Goal: Communication & Community: Answer question/provide support

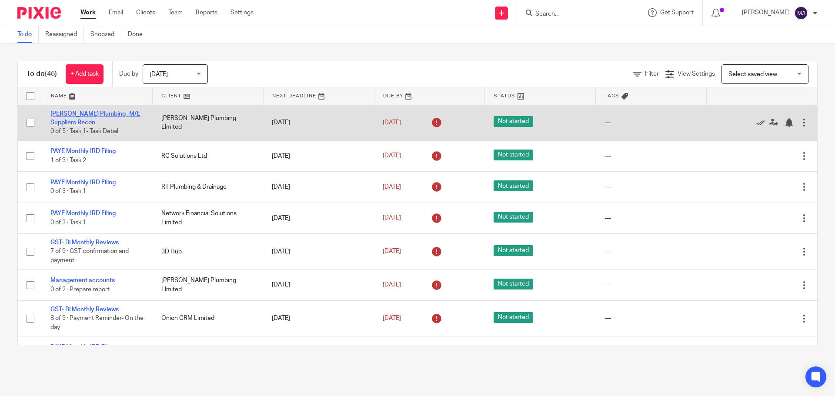
click at [100, 112] on link "[PERSON_NAME] Plumbing- M/E Suppliers Recon" at bounding box center [95, 118] width 90 height 15
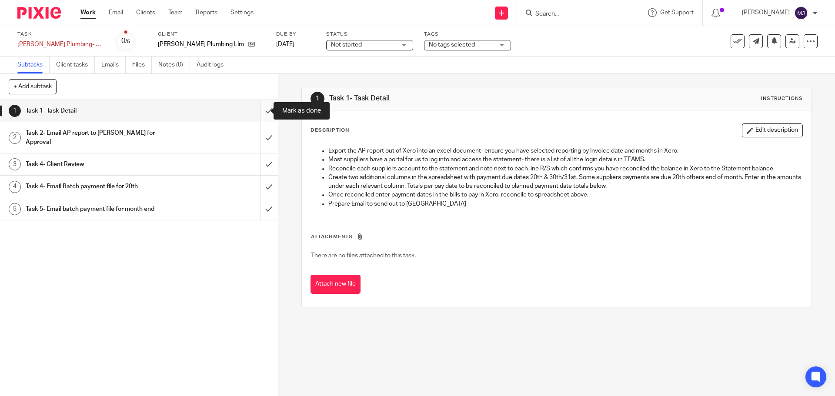
click at [263, 112] on input "submit" at bounding box center [139, 111] width 278 height 22
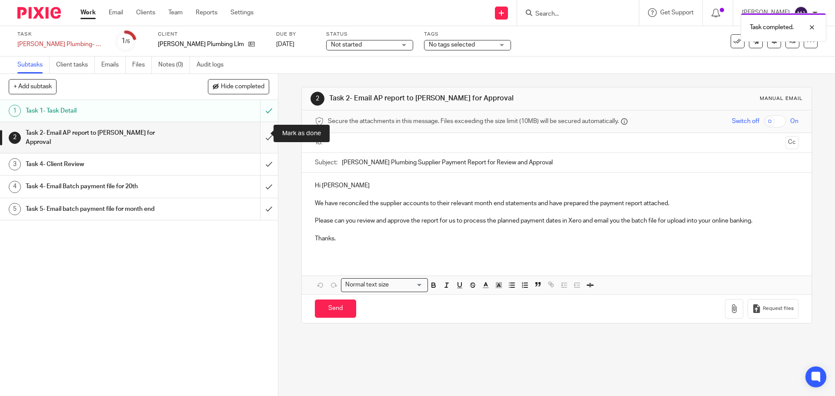
click at [263, 135] on input "submit" at bounding box center [139, 137] width 278 height 31
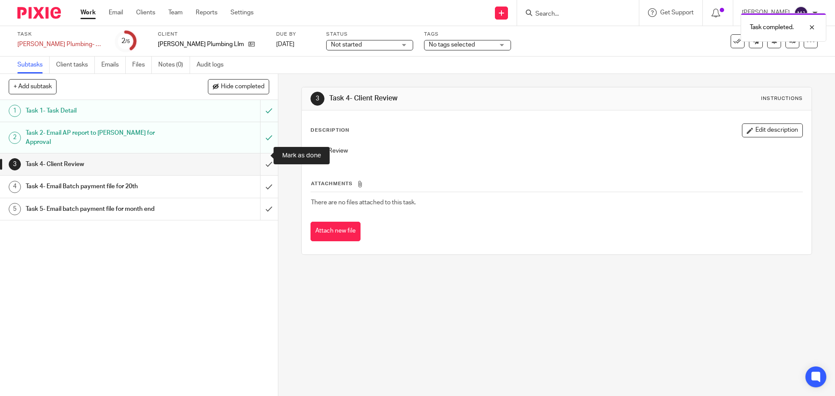
click at [260, 156] on input "submit" at bounding box center [139, 164] width 278 height 22
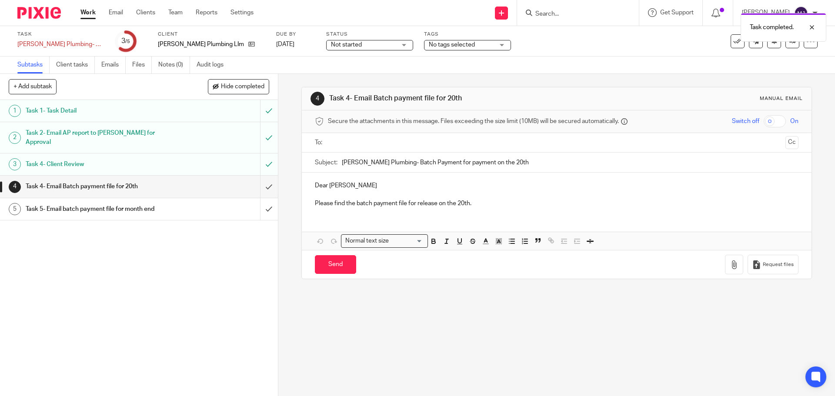
click at [349, 143] on input "text" at bounding box center [556, 143] width 450 height 10
click at [403, 150] on ul "Tyronne Schneider" at bounding box center [557, 143] width 456 height 21
click at [410, 147] on input "text" at bounding box center [593, 143] width 378 height 17
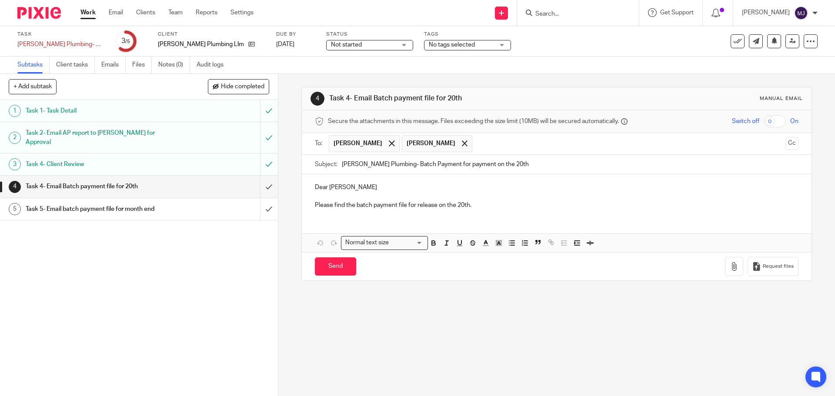
click at [513, 163] on input "Schneider Plumbing- Batch Payment for payment on the 20th" at bounding box center [570, 165] width 456 height 20
type input "Schneider Plumbing- Batch Payment for payment on the 20th & 29th"
click at [476, 203] on p "Please find the batch payment file for release on the 20th." at bounding box center [556, 205] width 483 height 9
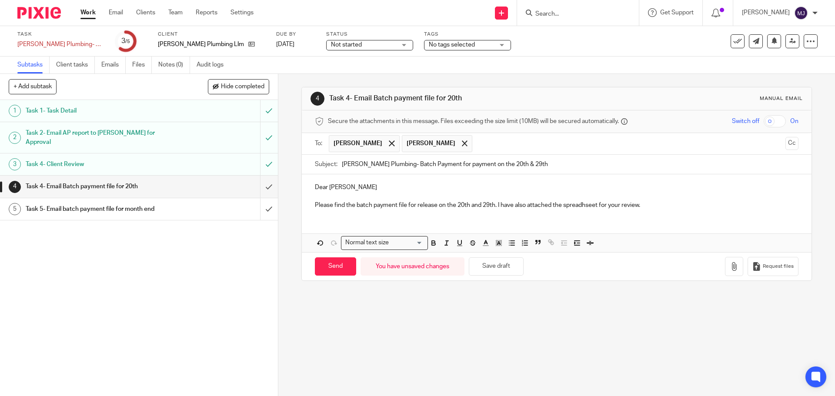
click at [584, 205] on p "Please find the batch payment file for release on the 20th and 29th. I have als…" at bounding box center [556, 205] width 483 height 9
click at [729, 267] on icon "button" at bounding box center [733, 266] width 9 height 9
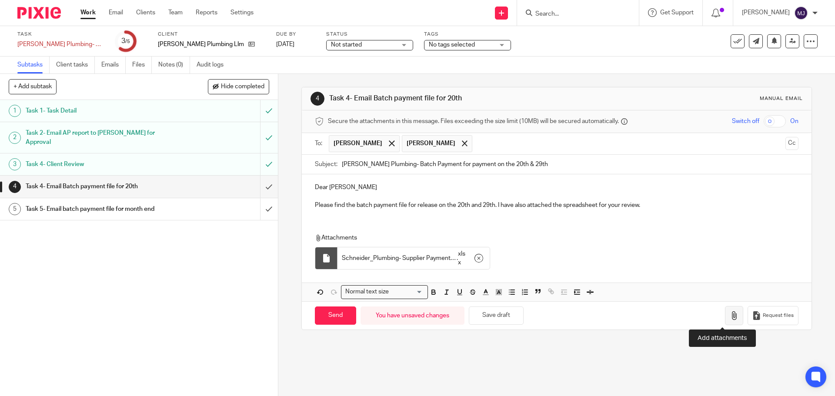
click at [729, 317] on icon "button" at bounding box center [733, 315] width 9 height 9
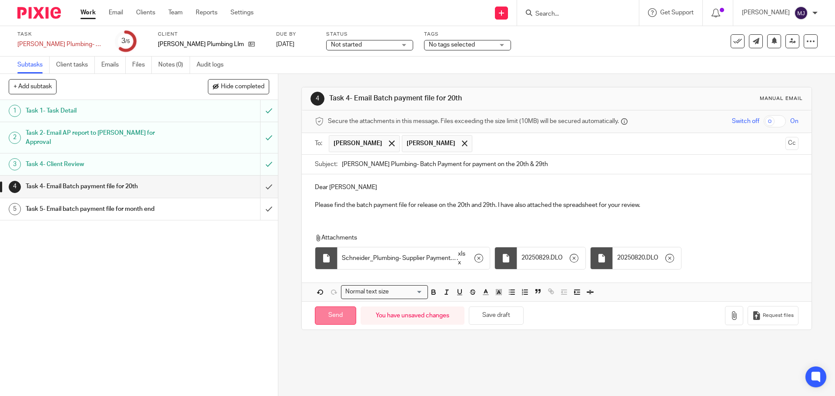
click at [338, 316] on input "Send" at bounding box center [335, 315] width 41 height 19
type input "Sent"
